Goal: Find specific page/section: Find specific page/section

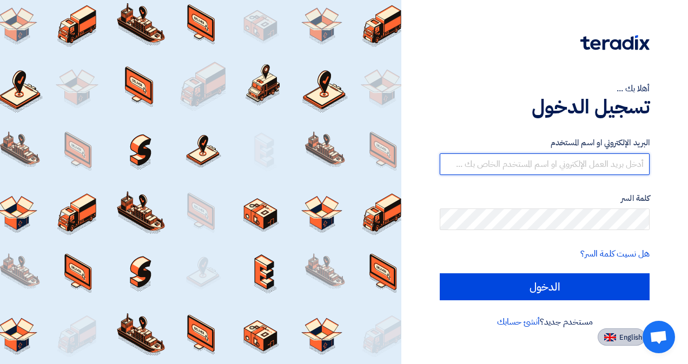
type input "[EMAIL_ADDRESS][PERSON_NAME][DOMAIN_NAME]"
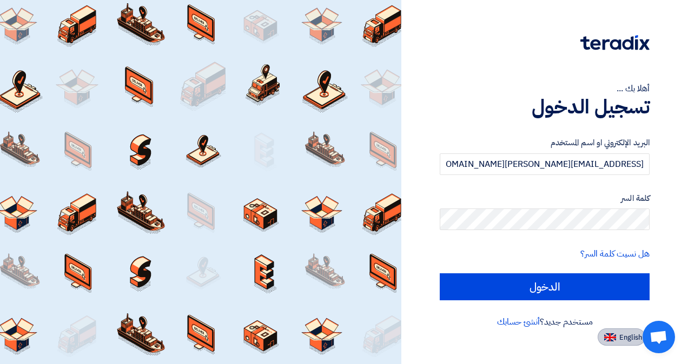
click at [612, 332] on button "English" at bounding box center [621, 337] width 48 height 17
type input "Sign in"
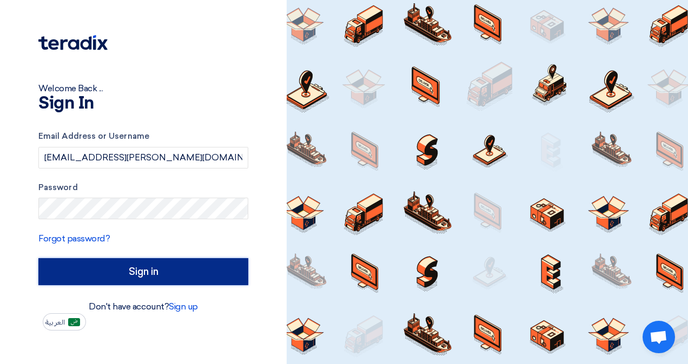
click at [99, 268] on input "Sign in" at bounding box center [143, 271] width 210 height 27
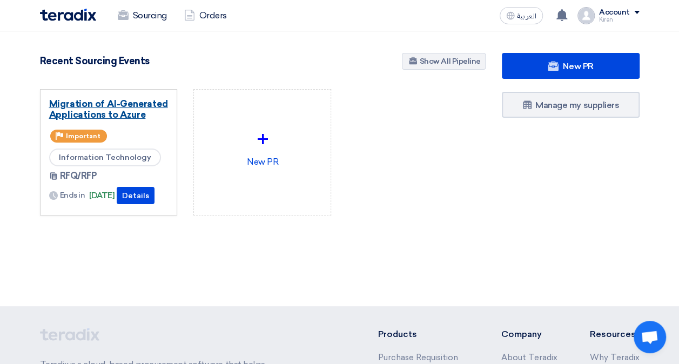
click at [95, 102] on link "Migration of AI-Generated Applications to Azure" at bounding box center [108, 109] width 119 height 22
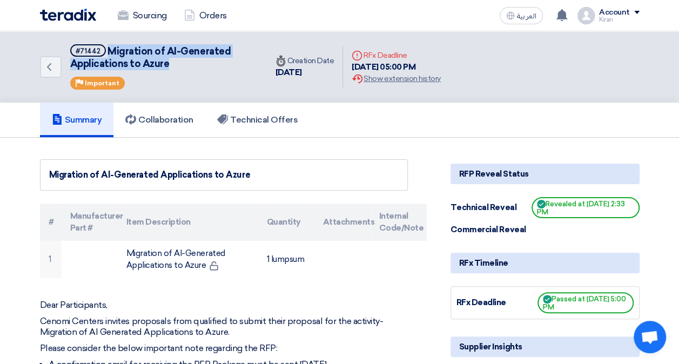
drag, startPoint x: 188, startPoint y: 65, endPoint x: 109, endPoint y: 48, distance: 80.8
click at [109, 48] on h5 "#71442 Migration of AI-Generated Applications to Azure" at bounding box center [162, 57] width 184 height 26
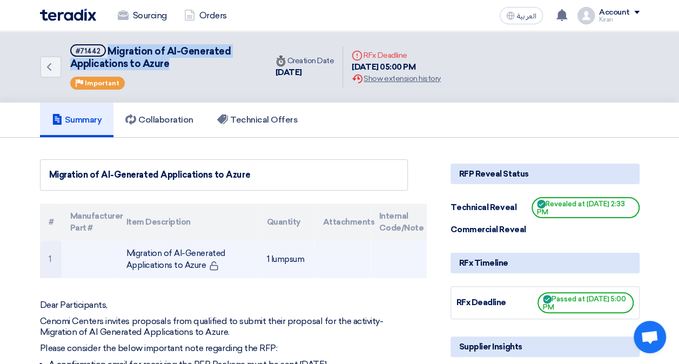
copy span "Migration of AI-Generated Applications to Azure"
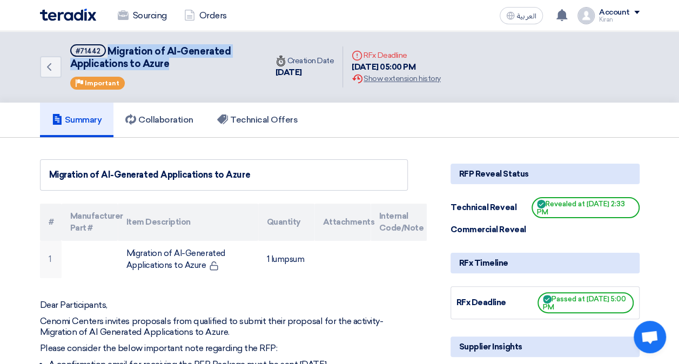
copy span "Migration of AI-Generated Applications to Azure"
